Goal: Information Seeking & Learning: Learn about a topic

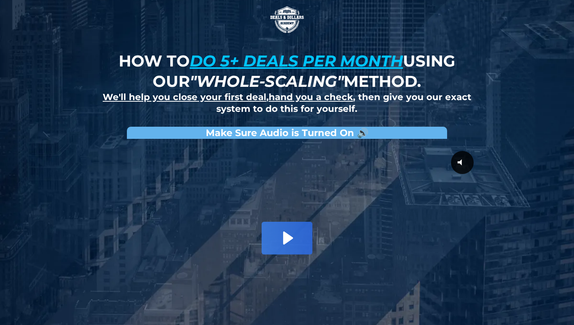
click at [283, 63] on u "do 5+ deals per month" at bounding box center [296, 60] width 213 height 19
click at [285, 20] on img at bounding box center [287, 19] width 39 height 39
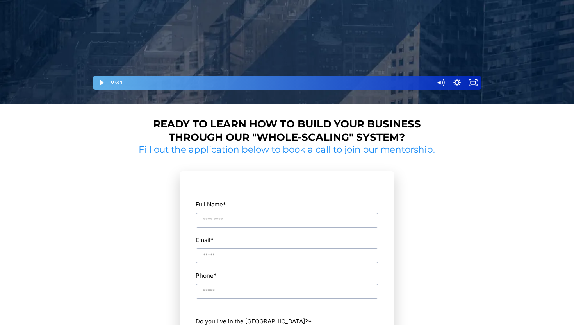
scroll to position [436, 0]
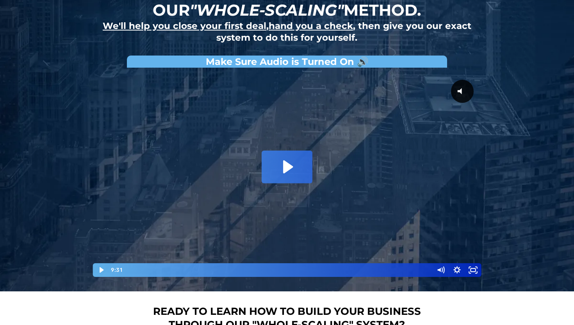
scroll to position [70, 0]
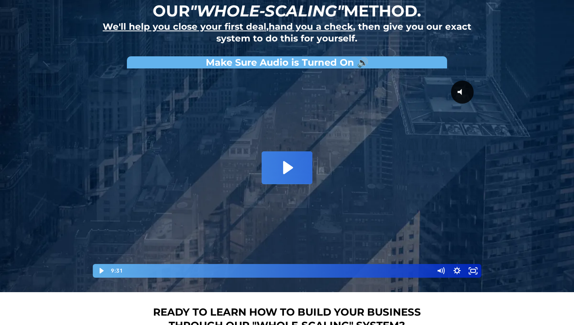
click at [326, 28] on u "hand you a check" at bounding box center [311, 26] width 84 height 11
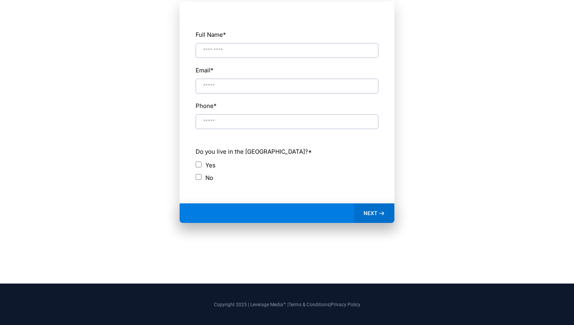
scroll to position [344, 0]
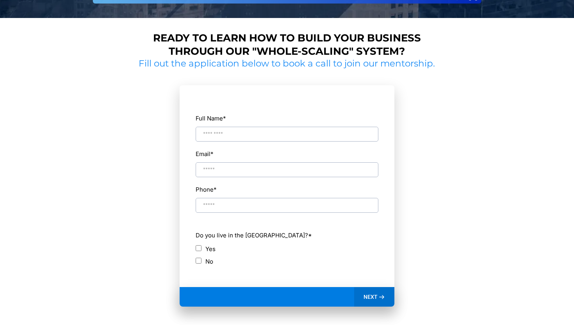
click at [404, 64] on h2 "Fill out the application below to book a call to join our mentorship." at bounding box center [287, 64] width 302 height 12
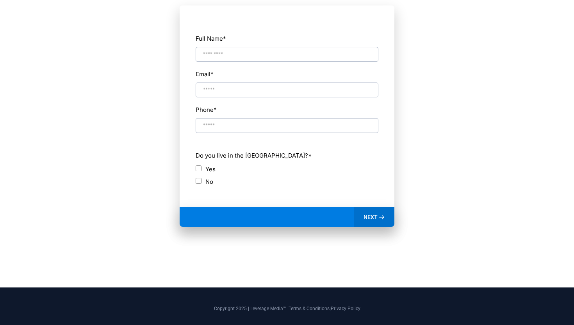
scroll to position [436, 0]
